Goal: Information Seeking & Learning: Learn about a topic

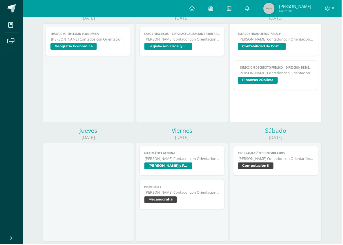
click at [63, 44] on span "Geografía Económica" at bounding box center [74, 46] width 46 height 7
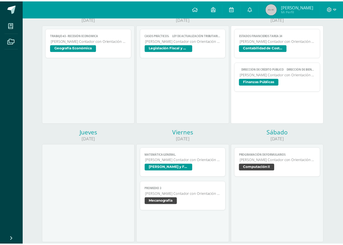
scroll to position [85, 0]
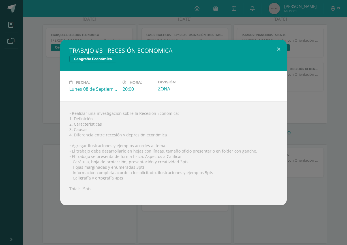
drag, startPoint x: 114, startPoint y: 13, endPoint x: 152, endPoint y: 14, distance: 38.0
click at [114, 13] on div "TRABAJO #3 - RECESIÓN ECONOMICA Geografía Económica Fecha: [DATE] Hora: 20:00 D…" at bounding box center [173, 122] width 347 height 245
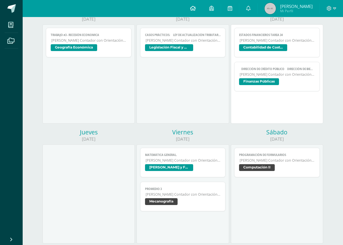
click at [193, 12] on link at bounding box center [192, 8] width 19 height 17
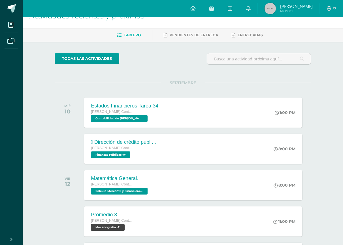
scroll to position [28, 0]
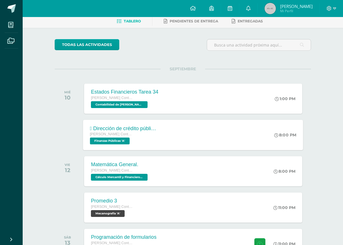
click at [128, 148] on div " Dirección de crédito público  Dirección de bienes del Estado.  Dirección de…" at bounding box center [124, 135] width 82 height 30
